Goal: Information Seeking & Learning: Learn about a topic

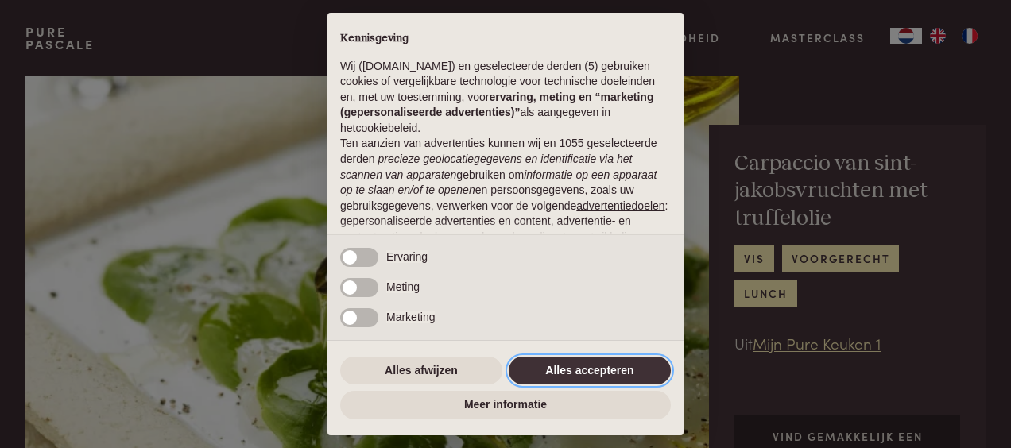
click at [595, 366] on button "Alles accepteren" at bounding box center [590, 371] width 162 height 29
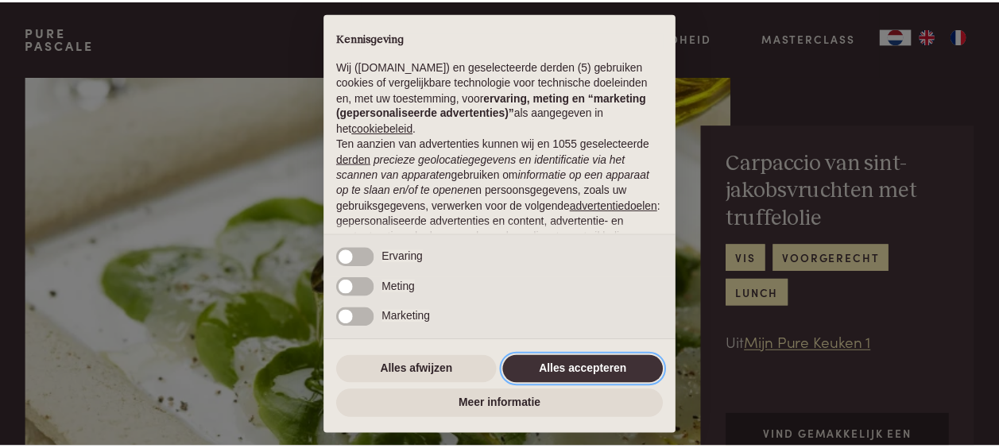
scroll to position [190, 0]
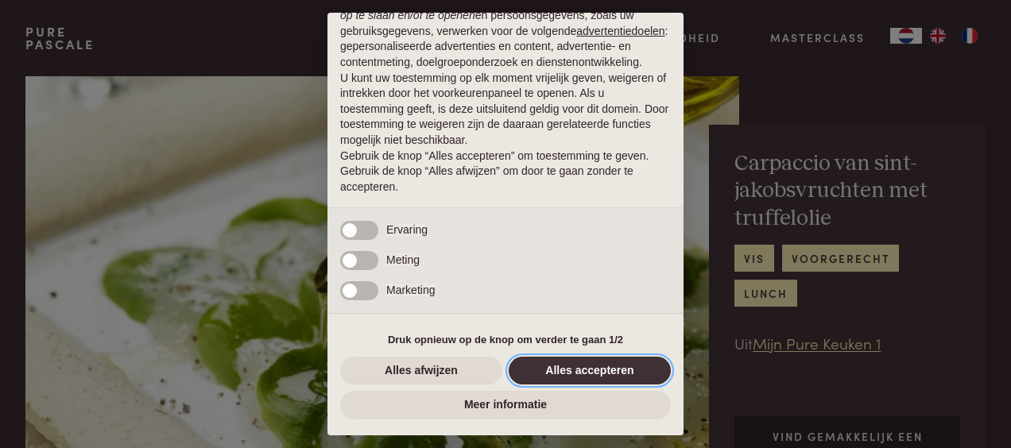
click at [558, 368] on button "Alles accepteren" at bounding box center [590, 371] width 162 height 29
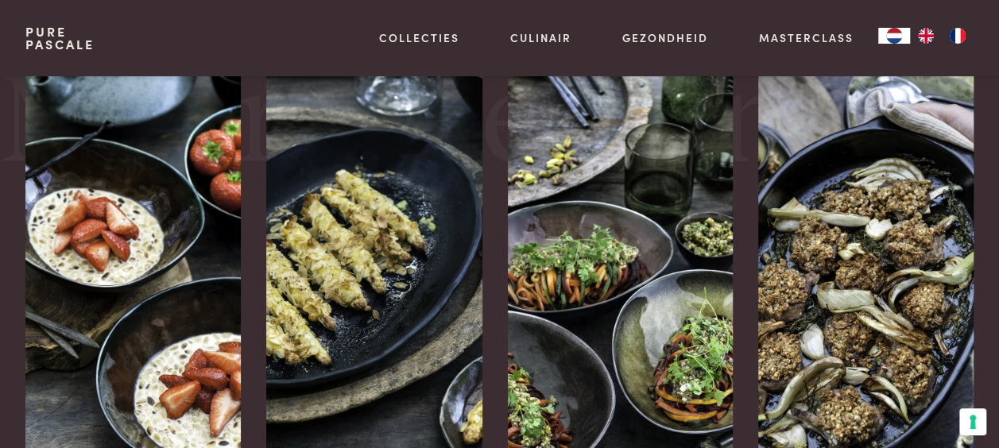
scroll to position [2039, 0]
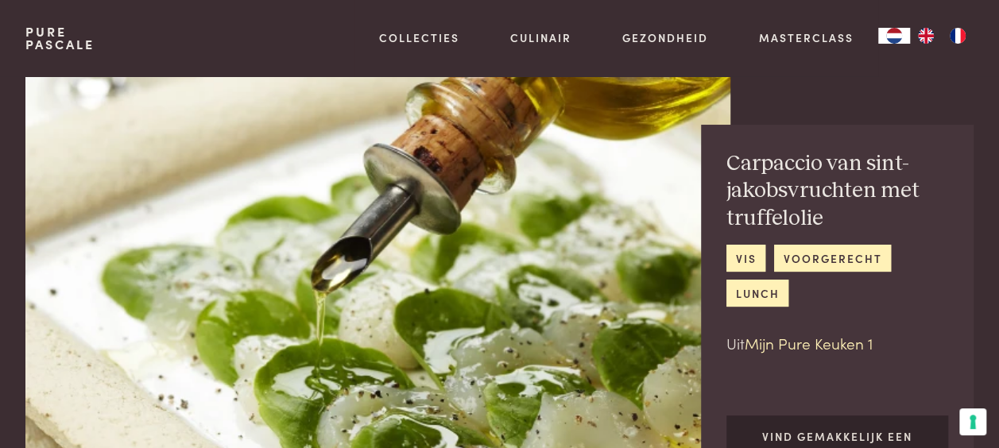
click at [841, 343] on link "Mijn Pure Keuken 1" at bounding box center [809, 342] width 128 height 21
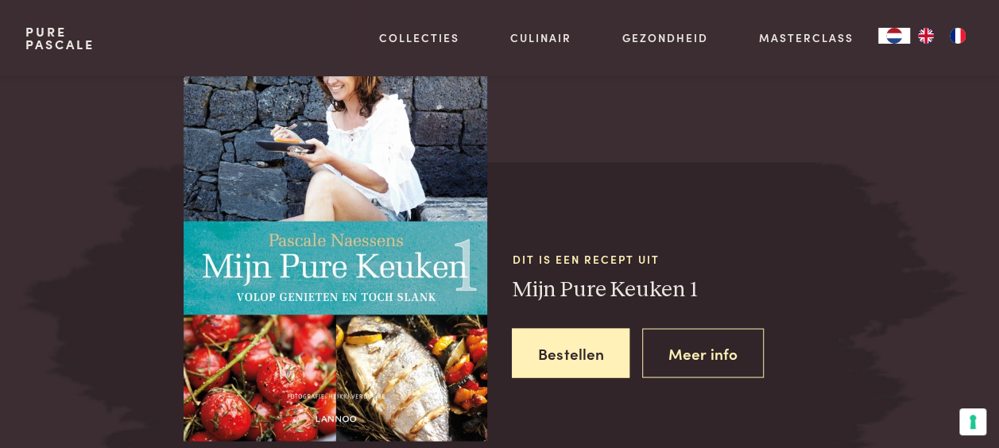
scroll to position [1358, 0]
